Goal: Information Seeking & Learning: Learn about a topic

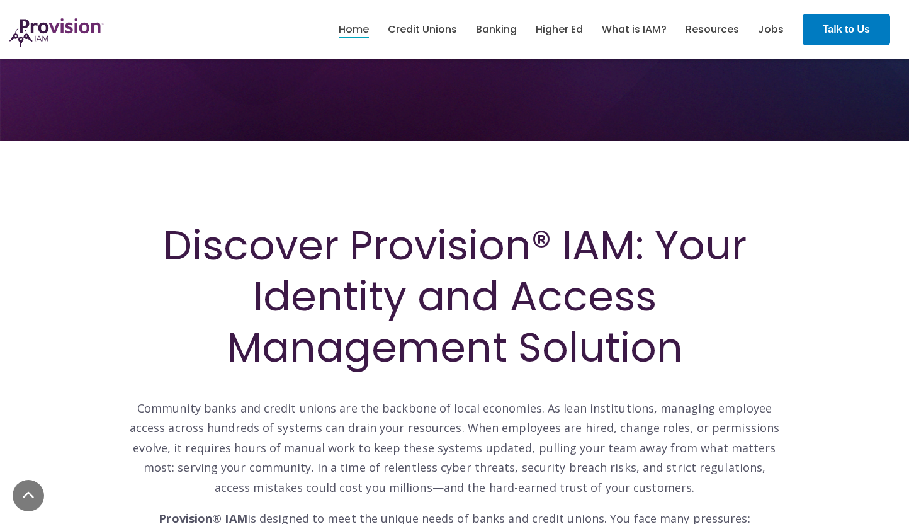
scroll to position [410, 0]
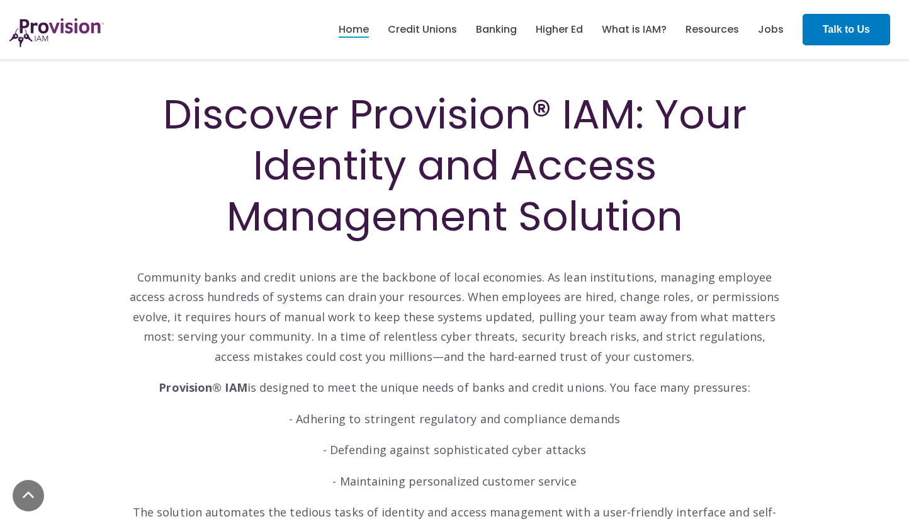
drag, startPoint x: 176, startPoint y: 106, endPoint x: 706, endPoint y: 223, distance: 542.3
click at [706, 223] on h1 "Discover Provision® IAM: Your Identity and Access Management Solution" at bounding box center [454, 166] width 655 height 154
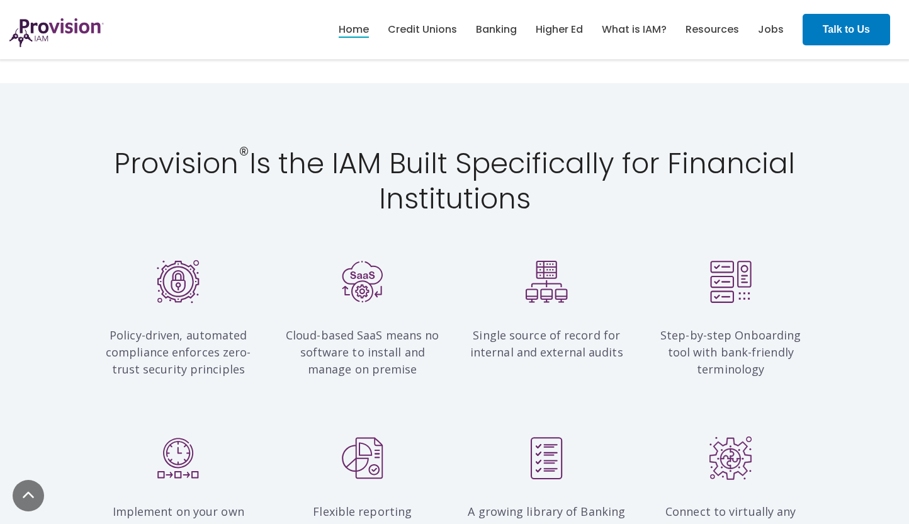
scroll to position [1063, 0]
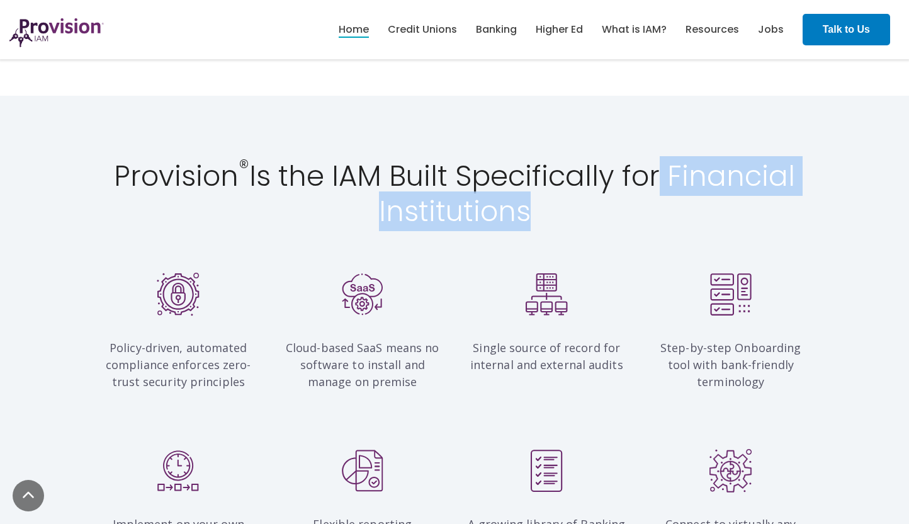
drag, startPoint x: 662, startPoint y: 167, endPoint x: 682, endPoint y: 218, distance: 54.8
click at [682, 218] on h2 "Provision ® Is the IAM Built Specifically for Financial Institutions" at bounding box center [455, 194] width 718 height 71
click at [687, 206] on h2 "Provision ® Is the IAM Built Specifically for Financial Institutions" at bounding box center [455, 194] width 718 height 71
drag, startPoint x: 670, startPoint y: 176, endPoint x: 670, endPoint y: 227, distance: 51.0
click at [670, 227] on h2 "Provision ® Is the IAM Built Specifically for Financial Institutions" at bounding box center [455, 194] width 718 height 71
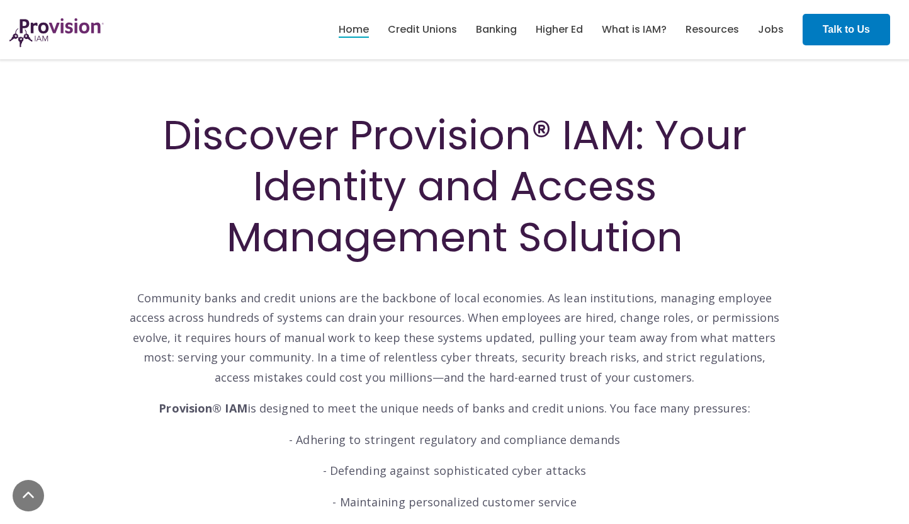
scroll to position [217, 0]
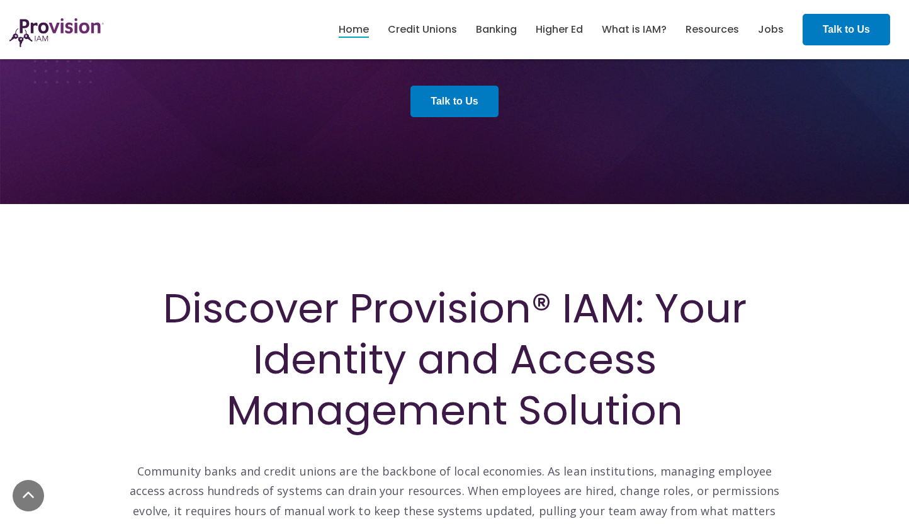
click at [488, 325] on h1 "Discover Provision® IAM: Your Identity and Access Management Solution" at bounding box center [454, 360] width 655 height 154
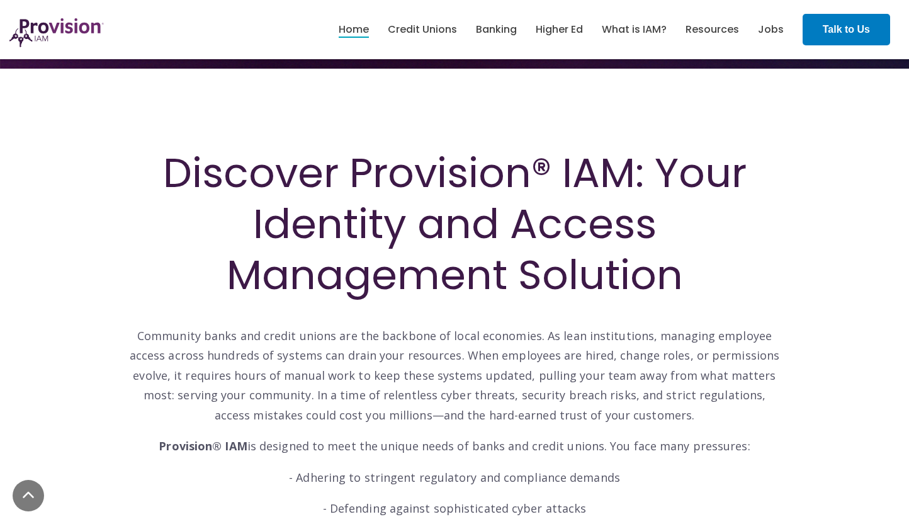
scroll to position [389, 0]
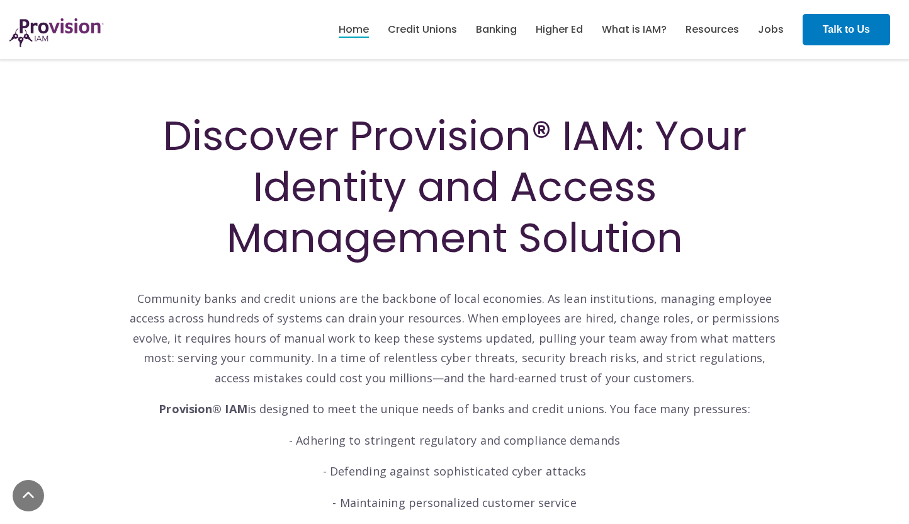
click at [455, 234] on h1 "Discover Provision® IAM: Your Identity and Access Management Solution" at bounding box center [454, 187] width 655 height 154
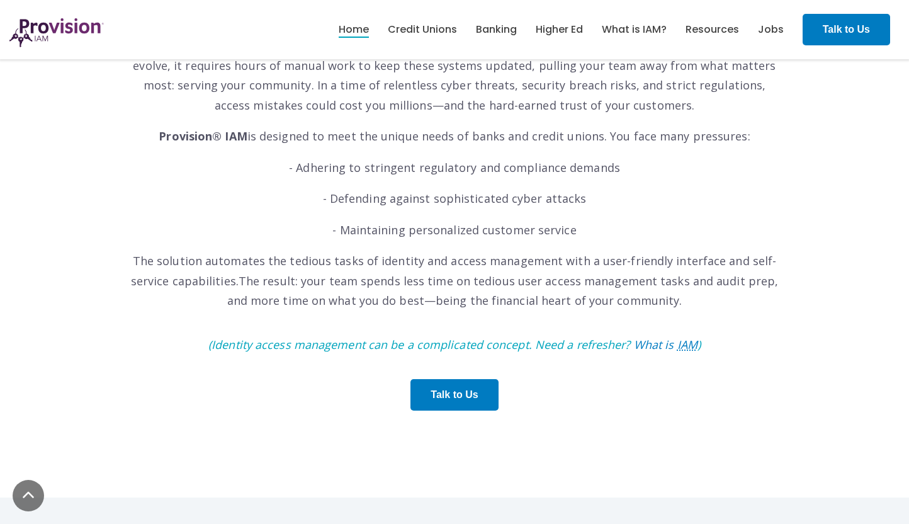
scroll to position [3262, 0]
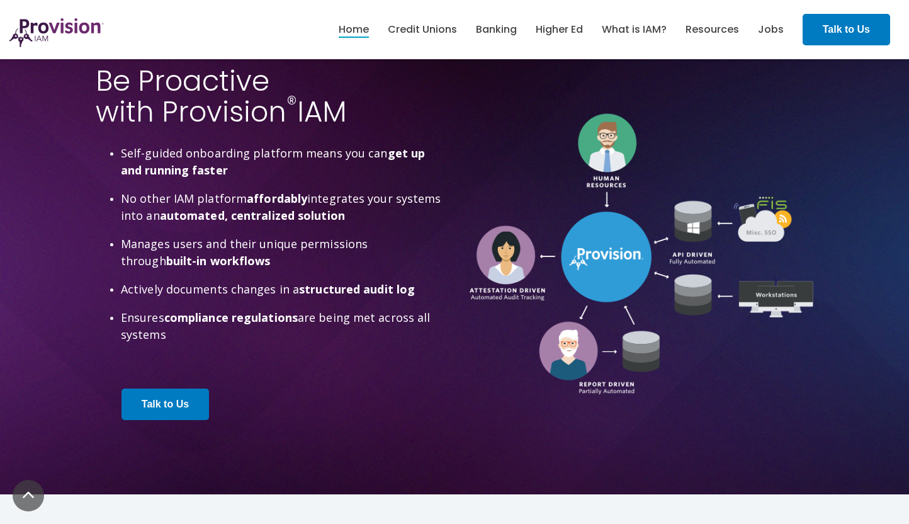
click at [277, 223] on strong "automated, centralized solution" at bounding box center [252, 215] width 185 height 15
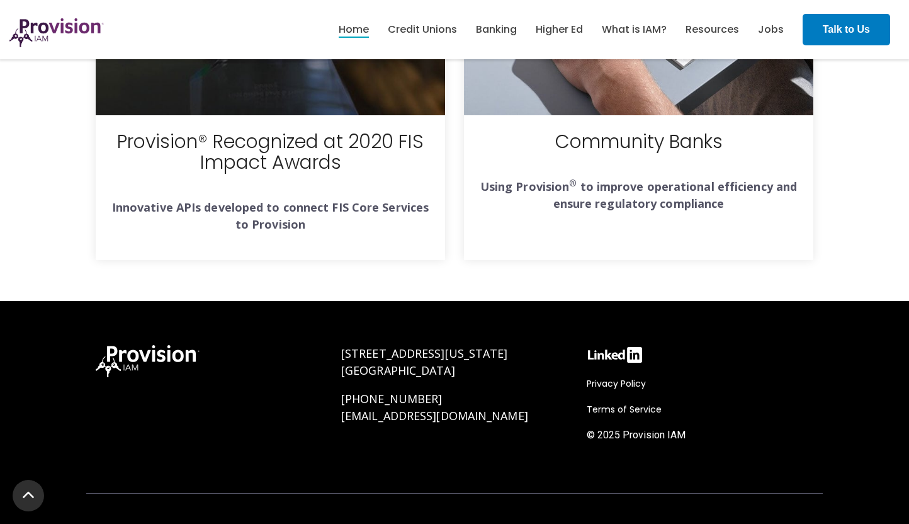
scroll to position [4702, 0]
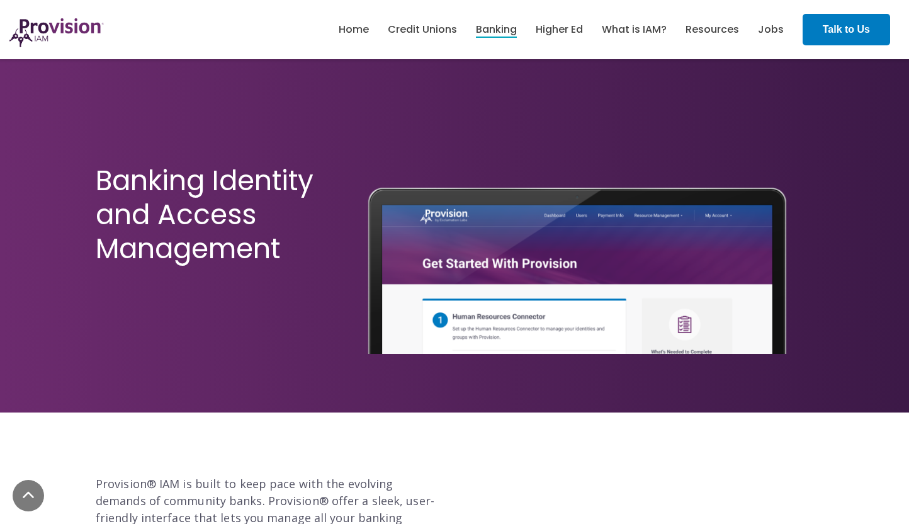
scroll to position [3339, 0]
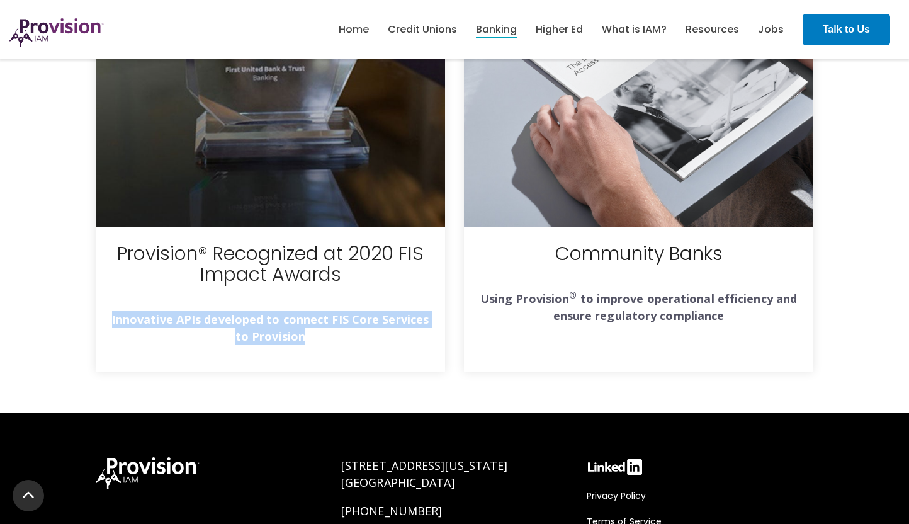
drag, startPoint x: 103, startPoint y: 257, endPoint x: 341, endPoint y: 290, distance: 240.1
click at [341, 290] on div "Provision® Recognized at 2020 FIS Impact Awards Innovative APIs developed to co…" at bounding box center [270, 299] width 349 height 145
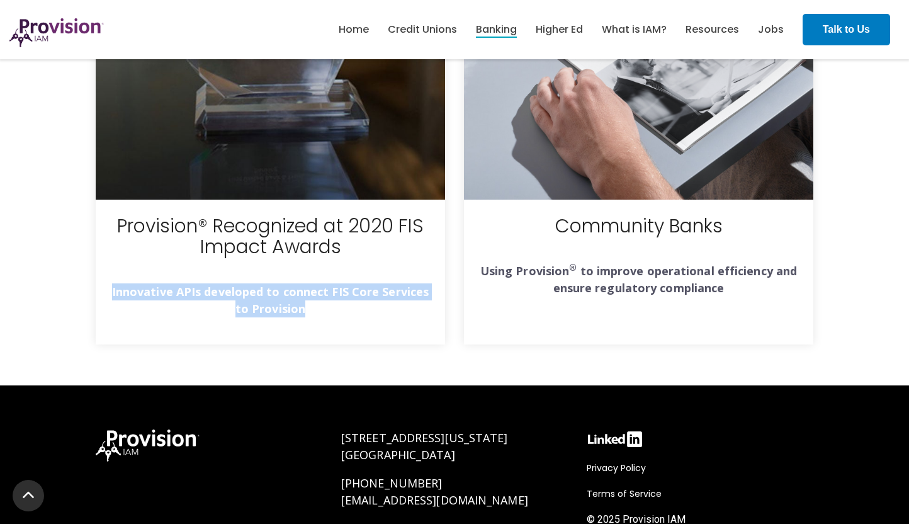
scroll to position [3427, 0]
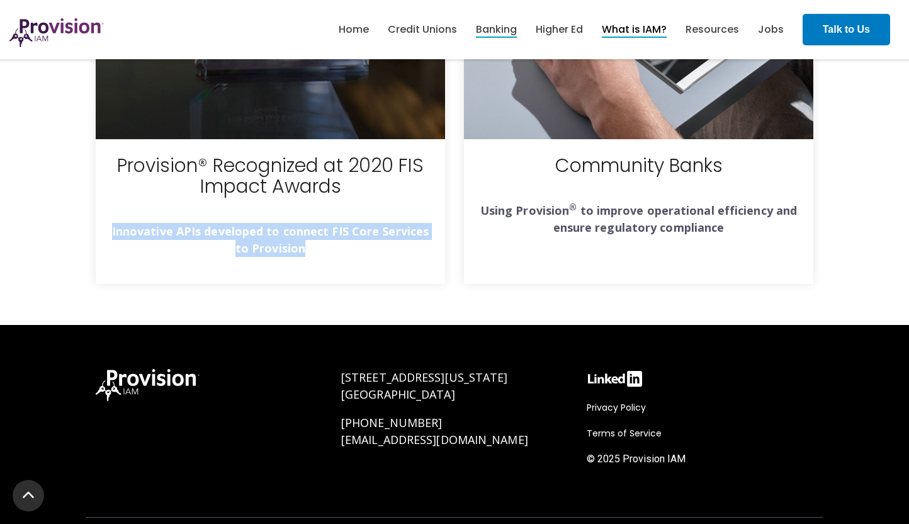
click at [638, 28] on link "What is IAM?" at bounding box center [634, 29] width 65 height 21
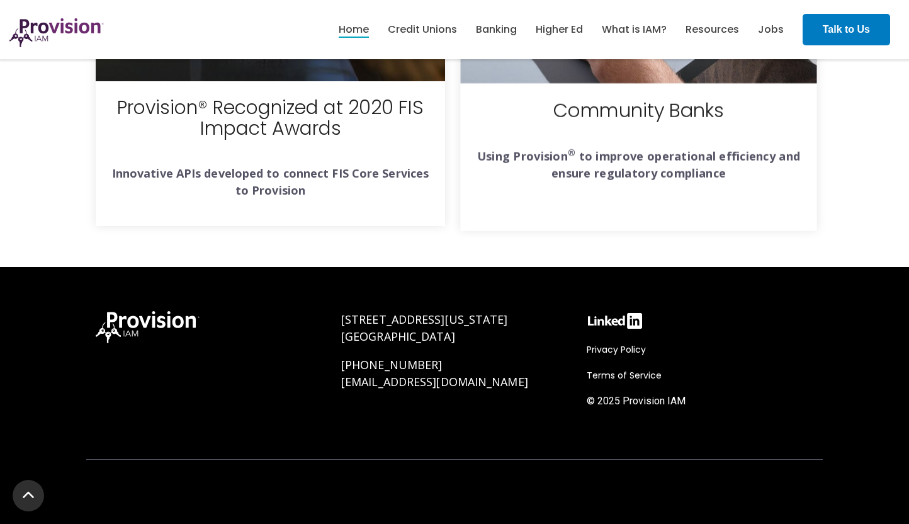
scroll to position [4548, 0]
